Goal: Information Seeking & Learning: Find specific fact

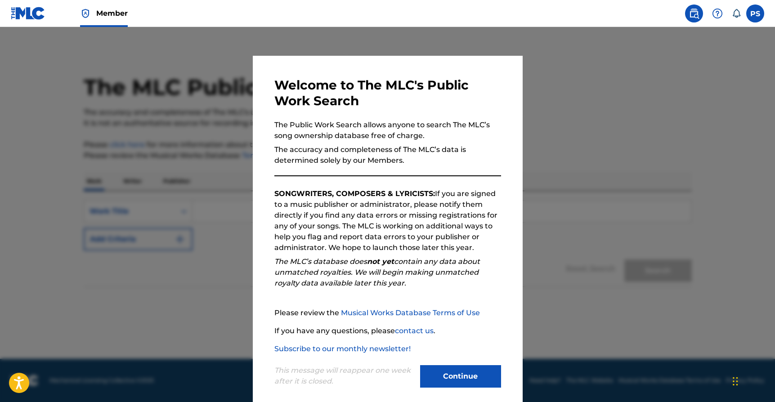
click at [455, 376] on button "Continue" at bounding box center [460, 376] width 81 height 22
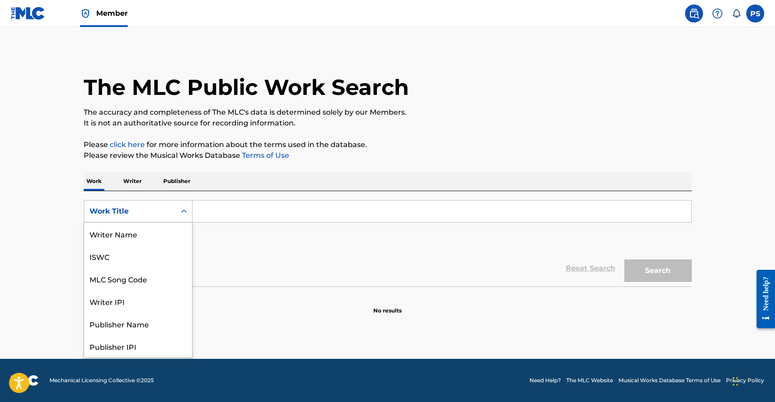
click at [179, 212] on div "Search Form" at bounding box center [184, 211] width 16 height 16
click at [167, 234] on div "MLC Song Code" at bounding box center [138, 234] width 108 height 22
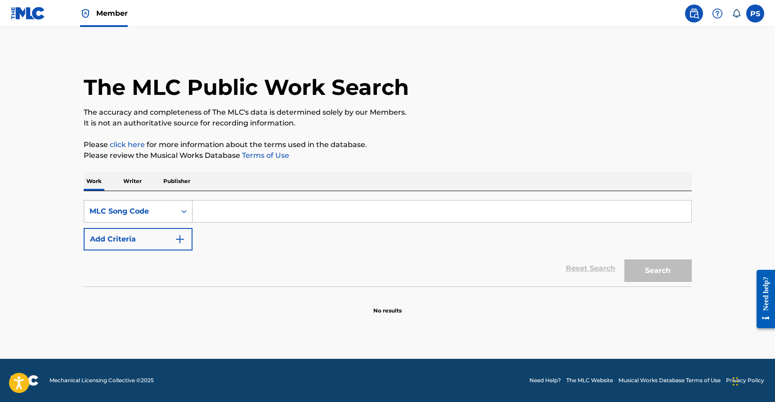
click at [186, 209] on icon "Search Form" at bounding box center [183, 211] width 9 height 9
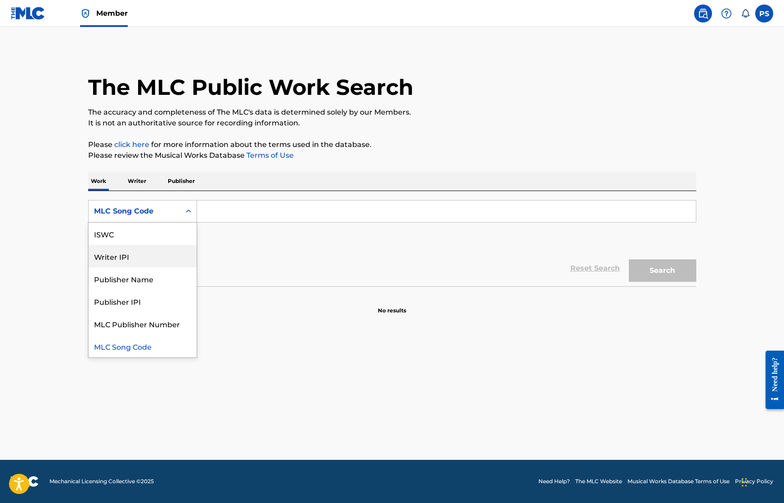
click at [30, 250] on main "The MLC Public Work Search The accuracy and completeness of The MLC's data is d…" at bounding box center [392, 243] width 784 height 433
click at [160, 210] on div "MLC Song Code" at bounding box center [134, 211] width 81 height 11
click at [144, 236] on div "Work Title" at bounding box center [143, 234] width 108 height 22
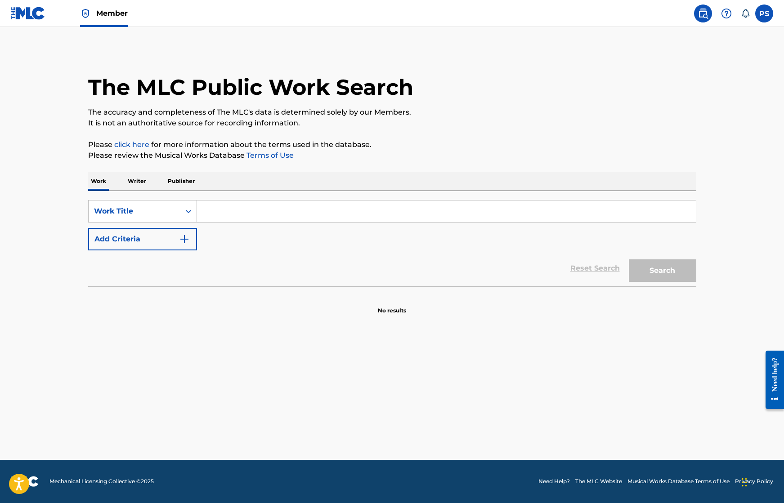
click at [235, 209] on input "Search Form" at bounding box center [446, 212] width 499 height 22
click at [662, 271] on button "Search" at bounding box center [662, 271] width 67 height 22
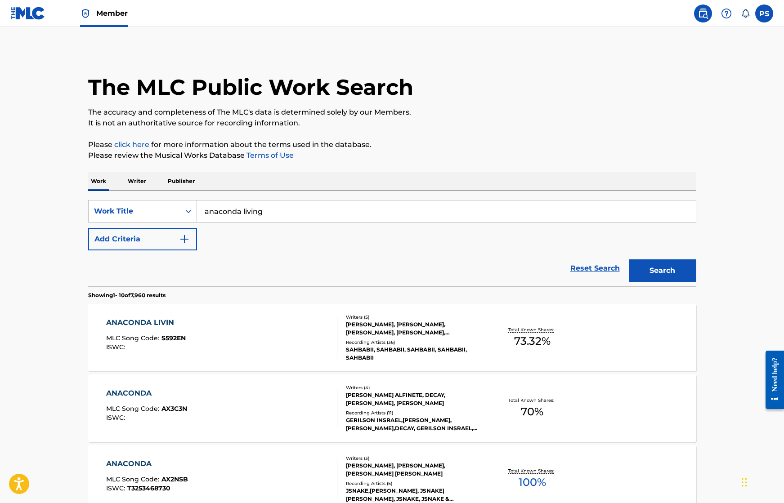
type input "anaconda living"
drag, startPoint x: 235, startPoint y: 209, endPoint x: 169, endPoint y: 325, distance: 133.8
click at [169, 325] on div "ANACONDA LIVIN" at bounding box center [146, 323] width 80 height 11
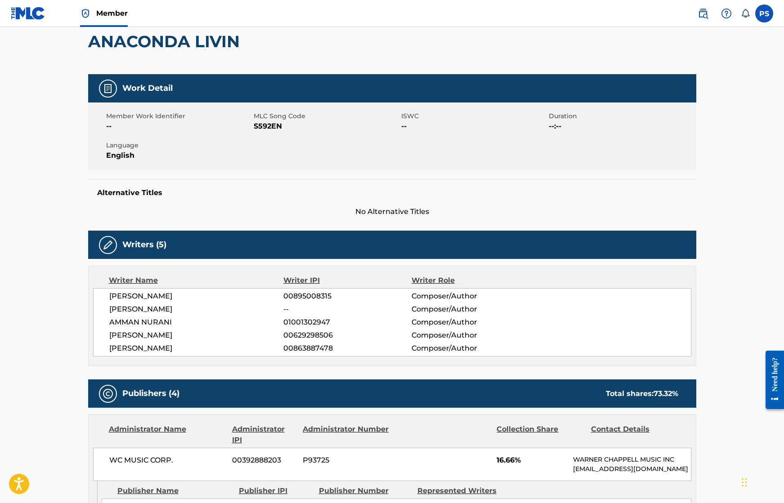
scroll to position [85, 0]
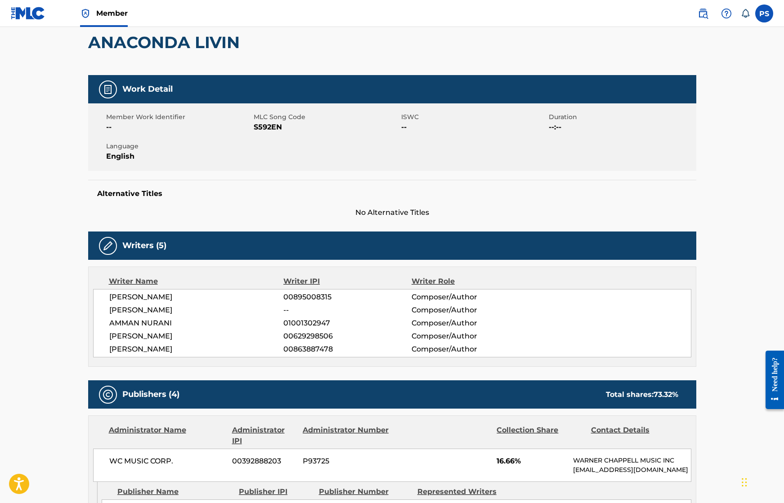
click at [265, 129] on span "S592EN" at bounding box center [326, 127] width 145 height 11
click at [264, 129] on span "S592EN" at bounding box center [326, 127] width 145 height 11
copy span "S592EN"
